Goal: Navigation & Orientation: Find specific page/section

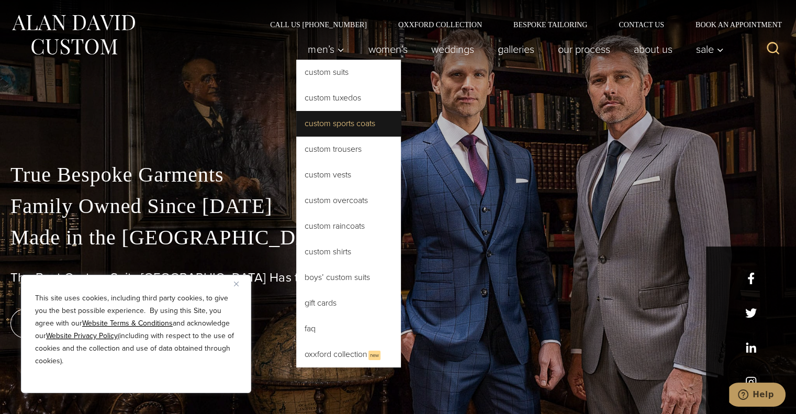
click at [337, 129] on link "Custom Sports Coats" at bounding box center [348, 123] width 105 height 25
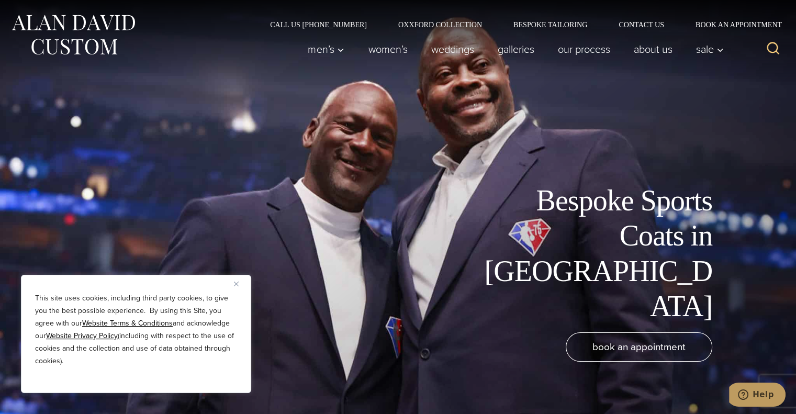
click at [236, 282] on img "Close" at bounding box center [236, 284] width 5 height 5
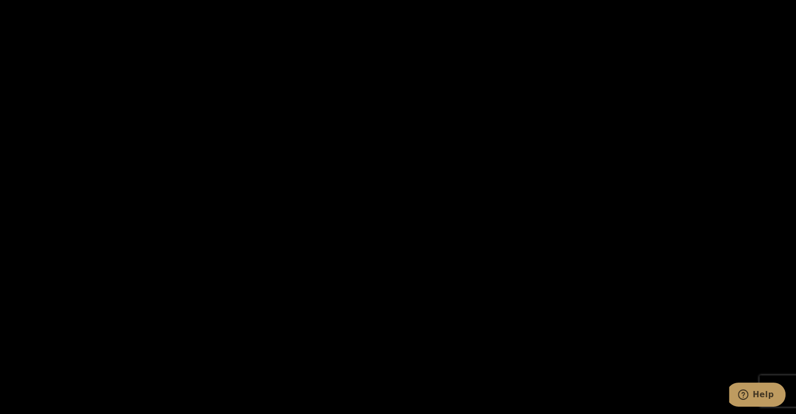
scroll to position [1480, 0]
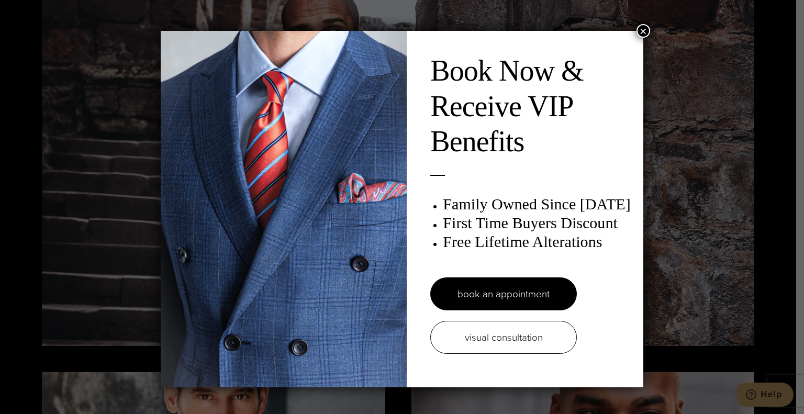
click at [642, 29] on button "×" at bounding box center [644, 31] width 14 height 14
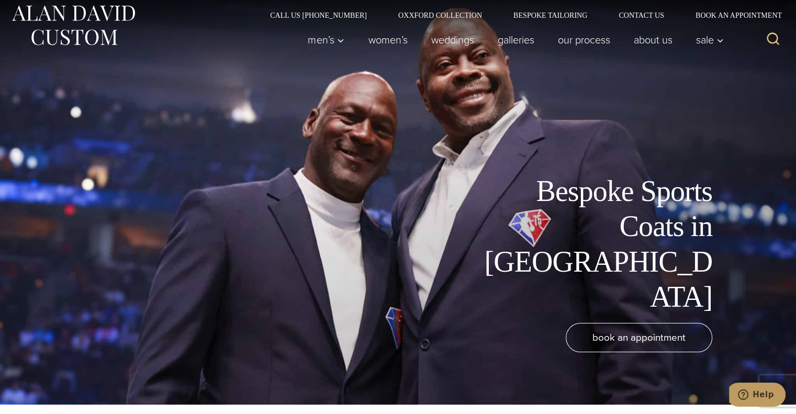
scroll to position [0, 0]
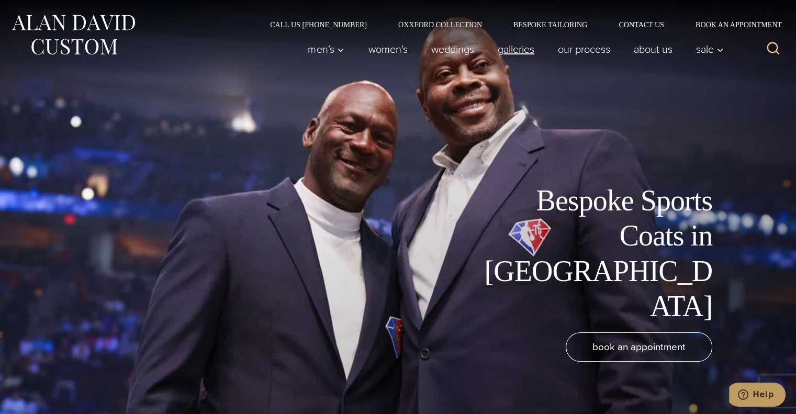
click at [534, 53] on link "Galleries" at bounding box center [516, 49] width 60 height 21
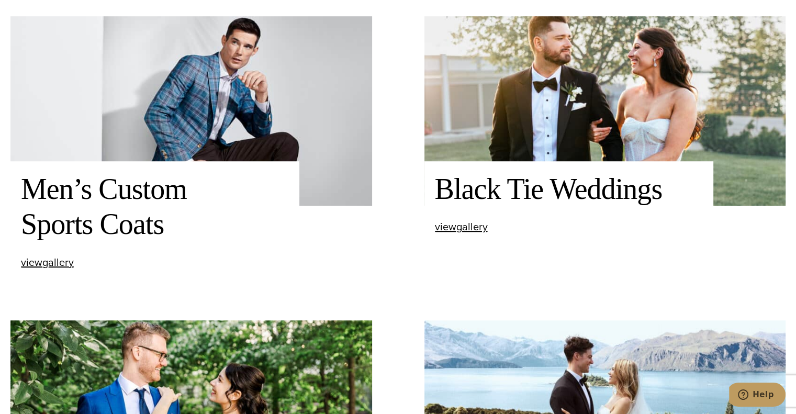
scroll to position [740, 0]
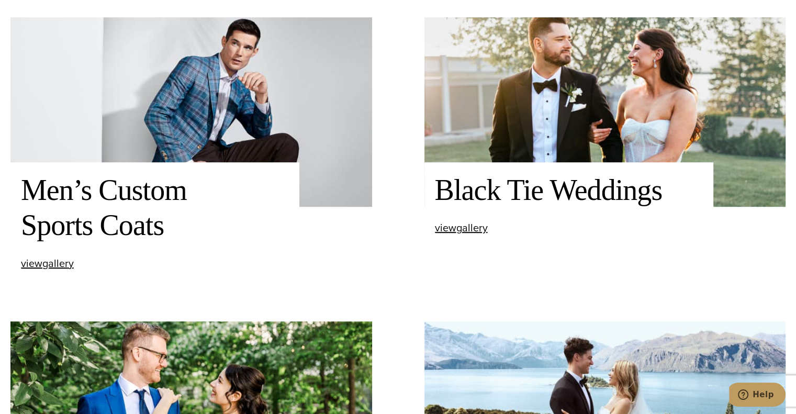
click at [238, 95] on img at bounding box center [191, 112] width 362 height 190
click at [63, 265] on span "view Men’s Custom Sports Coats gallery" at bounding box center [47, 263] width 53 height 16
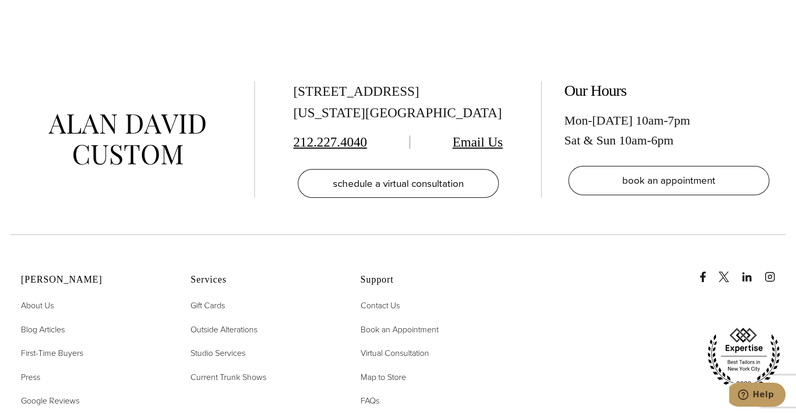
scroll to position [3625, 0]
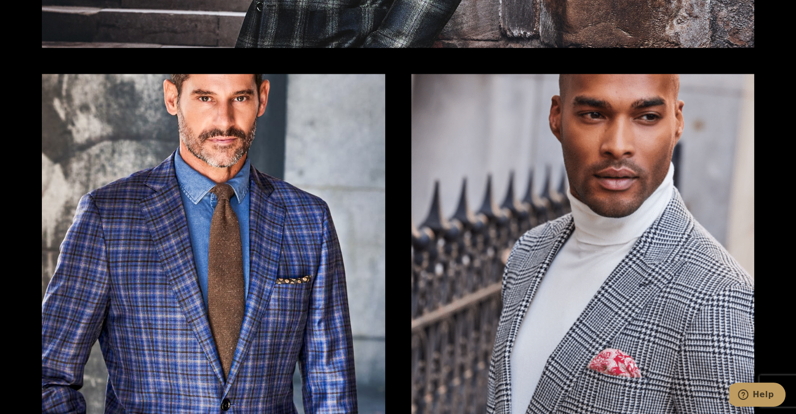
scroll to position [1778, 0]
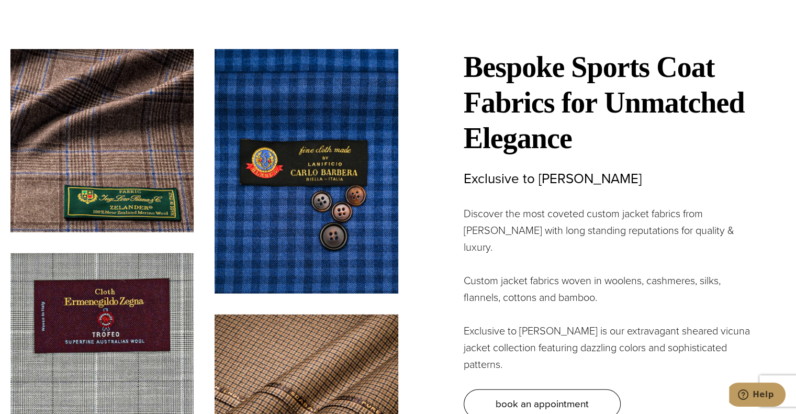
click at [570, 182] on h3 "Exclusive to [PERSON_NAME]" at bounding box center [610, 179] width 293 height 16
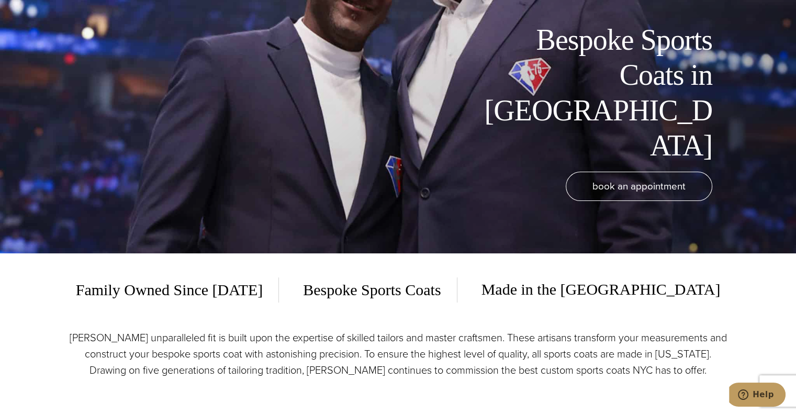
scroll to position [0, 0]
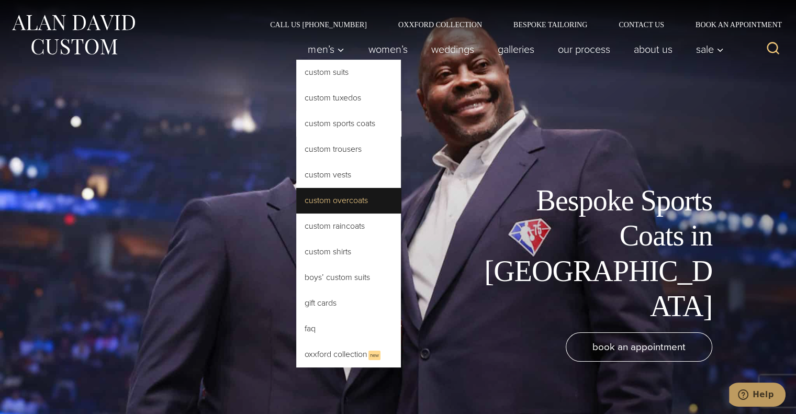
click at [329, 206] on link "Custom Overcoats" at bounding box center [348, 200] width 105 height 25
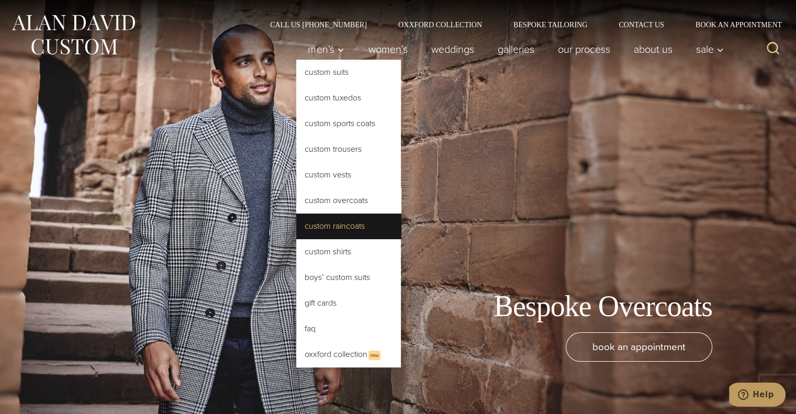
click at [331, 224] on link "Custom Raincoats" at bounding box center [348, 226] width 105 height 25
